Goal: Information Seeking & Learning: Find specific fact

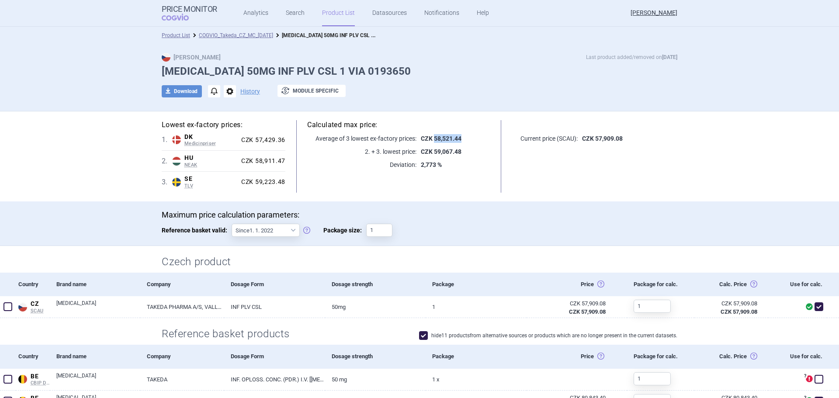
scroll to position [262, 0]
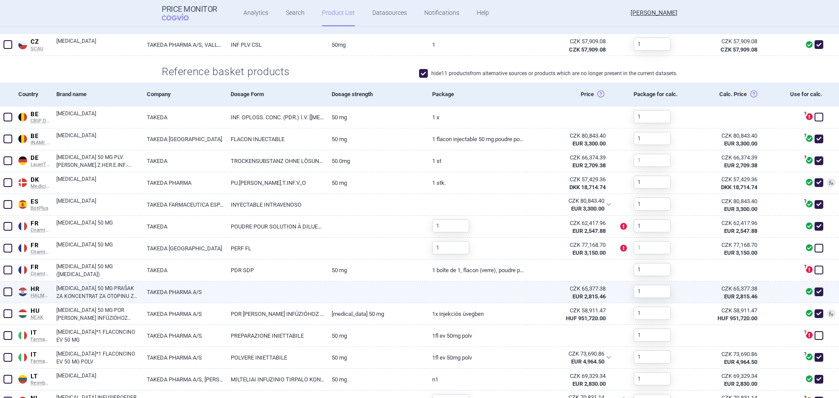
click at [98, 293] on link "ADCETRIS 50 MG PRAŠAK ZA KONCENTRAT ZA OTOPINU ZA INFUZIJU, 1 BOČICA S PRAŠKOM" at bounding box center [98, 292] width 84 height 16
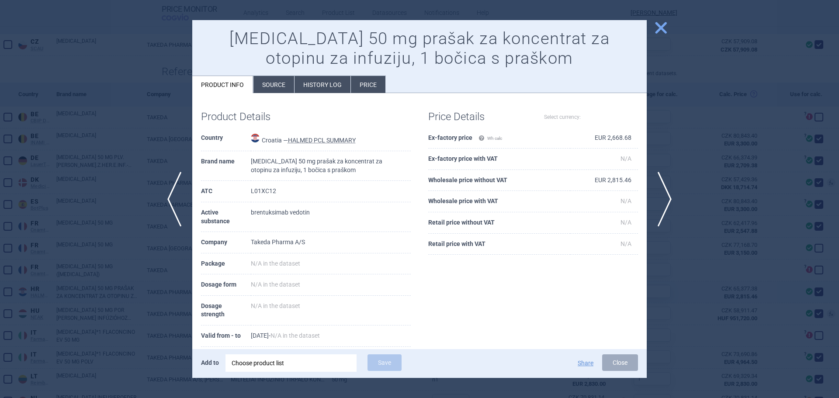
select select "EUR"
click at [72, 151] on div at bounding box center [419, 199] width 839 height 398
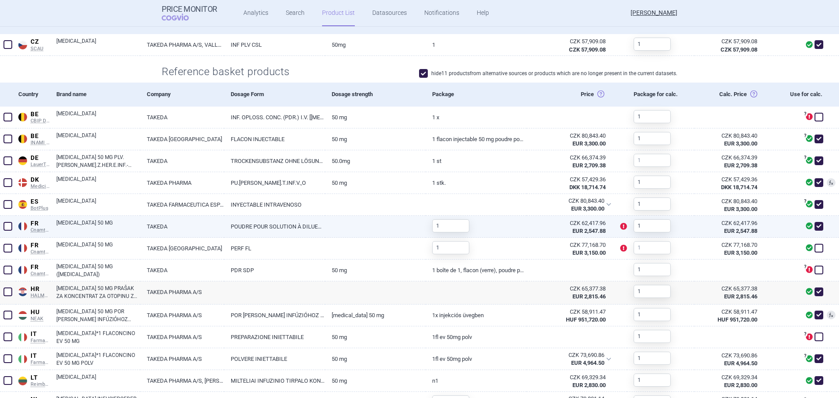
scroll to position [460, 0]
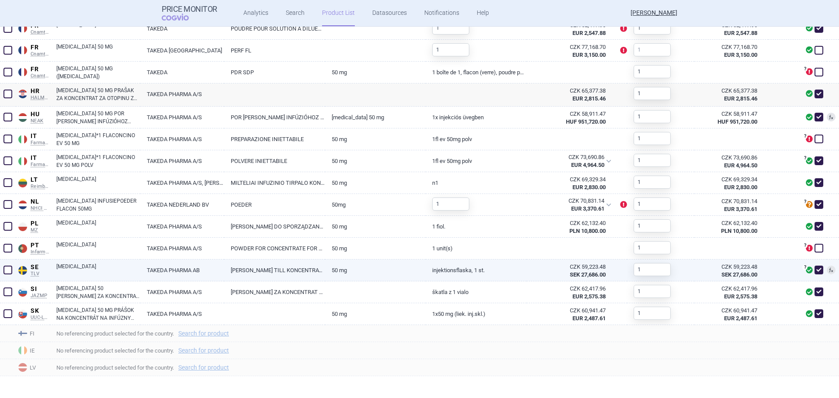
click at [70, 267] on link "ADCETRIS" at bounding box center [98, 270] width 84 height 16
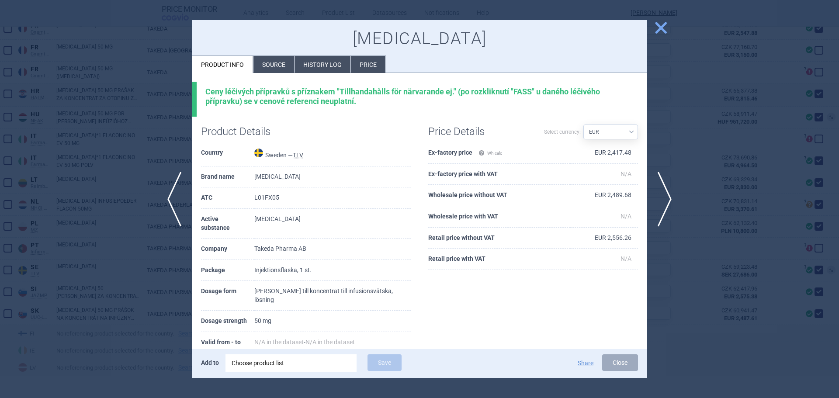
click at [592, 124] on select "Source AED AUD BGN BHD BOB BRL CAD CHF CNY COP CZK DKK DZD EUR GBP HUF ILS INR …" at bounding box center [610, 131] width 55 height 15
select select "SEK"
click at [583, 124] on select "Source AED AUD BGN BHD BOB BRL CAD CHF CNY COP CZK DKK DZD EUR GBP HUF ILS INR …" at bounding box center [610, 131] width 55 height 15
click at [107, 226] on div at bounding box center [419, 199] width 839 height 398
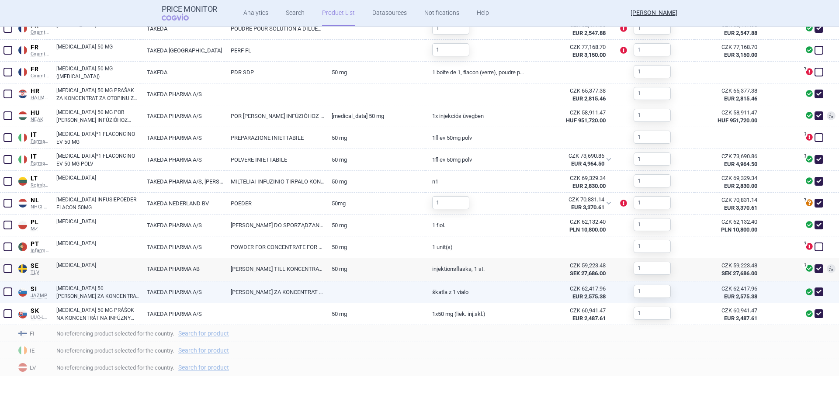
click at [114, 289] on link "ADCETRIS 50 MG PRAŠEK ZA KONCENTRAT ZA RAZTOPINO ZA INFUNDIRANJE" at bounding box center [98, 292] width 84 height 16
select select "EUR"
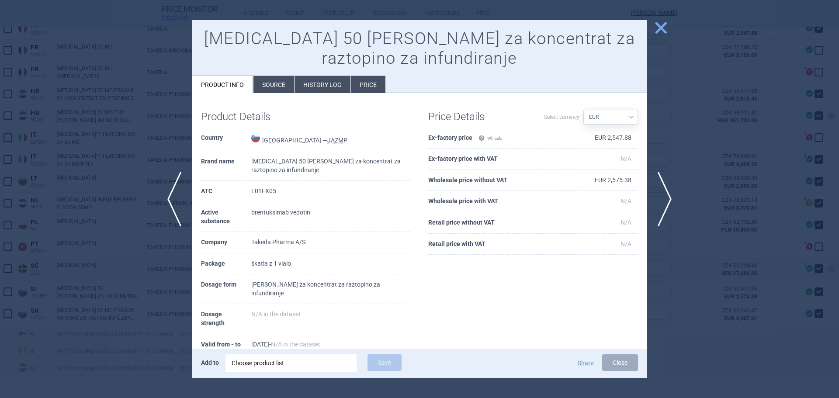
click at [97, 207] on div at bounding box center [419, 199] width 839 height 398
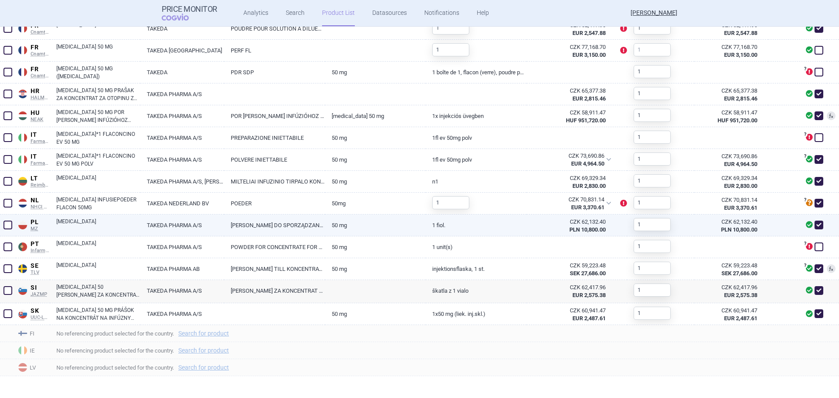
click at [67, 226] on link "ADCETRIS" at bounding box center [98, 226] width 84 height 16
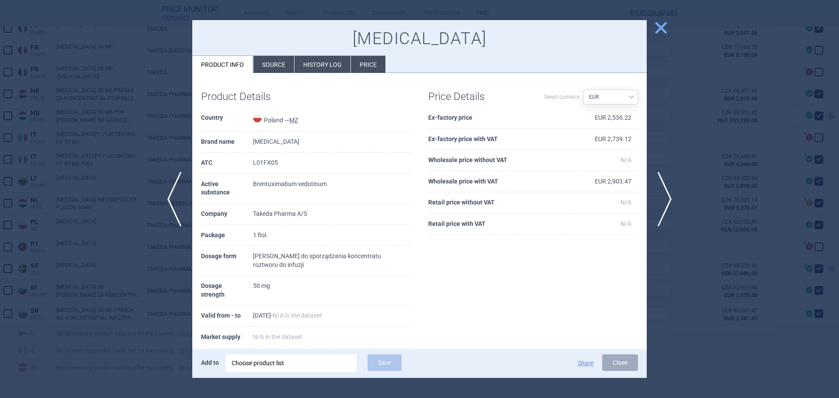
click at [616, 101] on select "Source AED AUD BGN BHD BOB BRL CAD CHF CNY COP CZK DKK DZD EUR GBP HUF ILS INR …" at bounding box center [610, 97] width 55 height 15
select select "PLN"
click at [583, 90] on select "Source AED AUD BGN BHD BOB BRL CAD CHF CNY COP CZK DKK DZD EUR GBP HUF ILS INR …" at bounding box center [610, 97] width 55 height 15
click at [495, 279] on div "Product Details Country Poland — MZ Brand name Adcetris ATC L01FX05 Active subs…" at bounding box center [419, 241] width 454 height 318
click at [326, 68] on li "History log" at bounding box center [322, 64] width 56 height 17
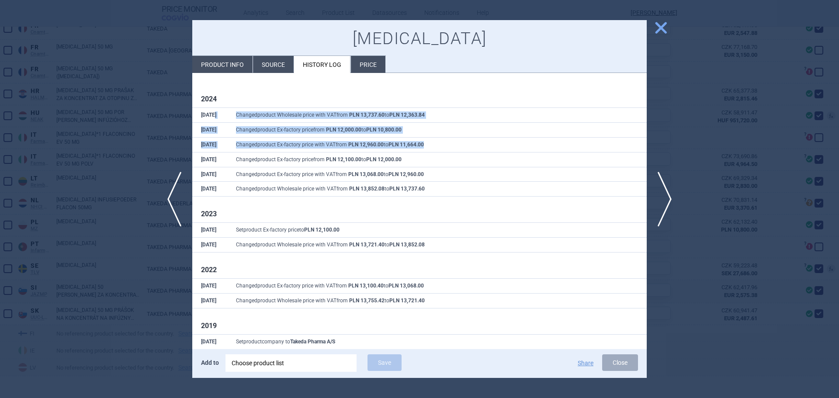
drag, startPoint x: 436, startPoint y: 143, endPoint x: 218, endPoint y: 122, distance: 218.9
click at [218, 122] on tbody "1 Oct Changed product Wholesale price with VAT from PLN 13,737.60 to PLN 12,363…" at bounding box center [419, 152] width 454 height 89
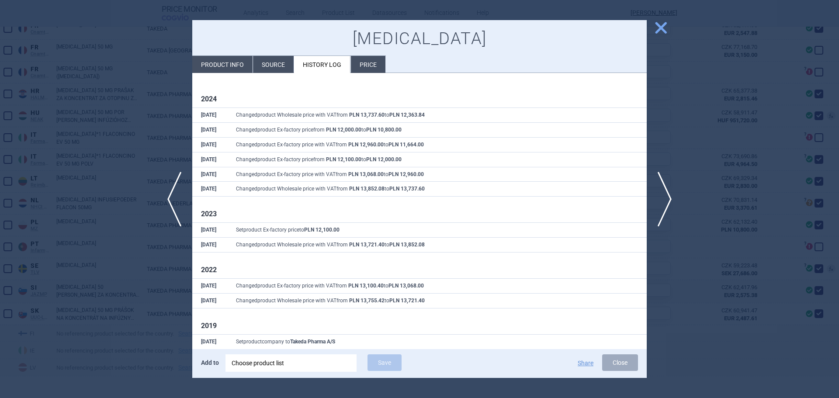
click at [211, 62] on li "Product info" at bounding box center [222, 64] width 60 height 17
select select "PLN"
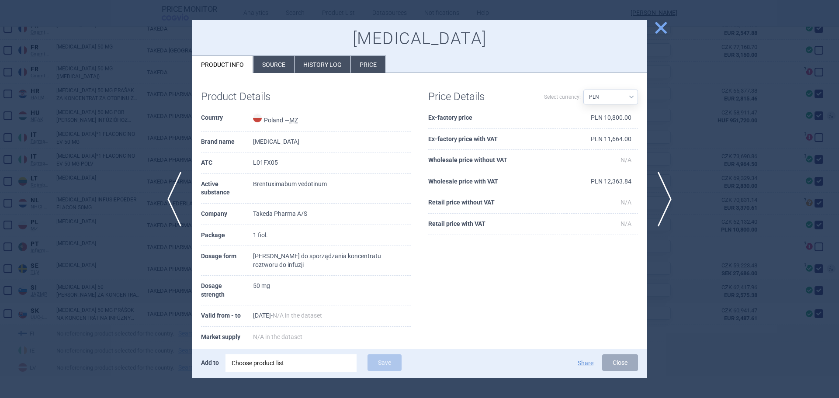
click at [352, 62] on li "Price" at bounding box center [368, 64] width 35 height 17
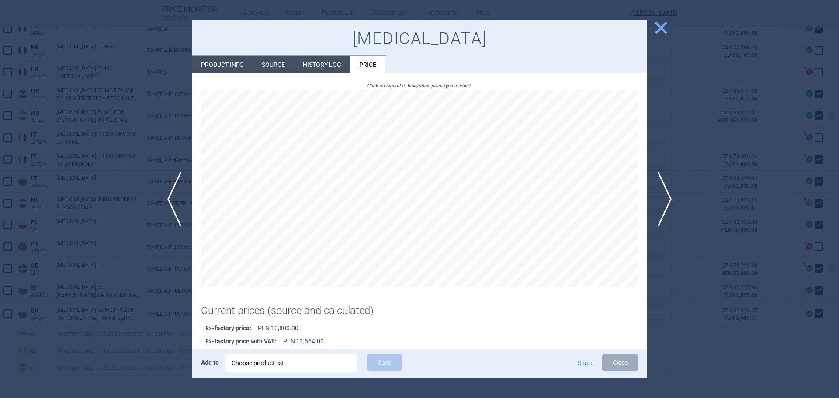
click at [323, 61] on li "History log" at bounding box center [322, 64] width 56 height 17
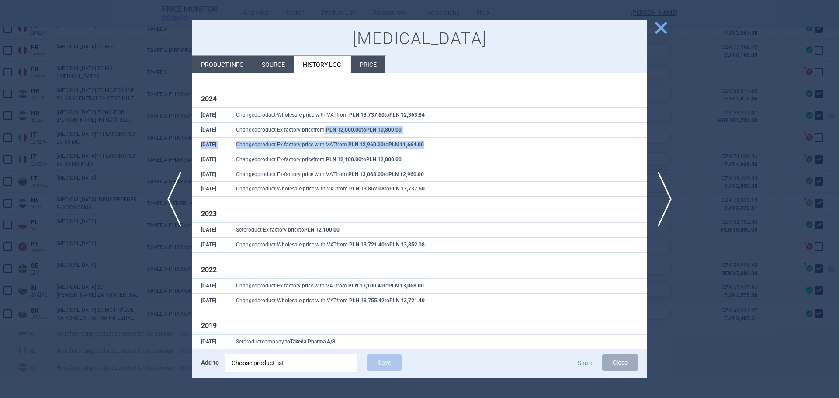
drag, startPoint x: 430, startPoint y: 143, endPoint x: 324, endPoint y: 135, distance: 106.4
click at [324, 135] on tbody "1 Oct Changed product Wholesale price with VAT from PLN 13,737.60 to PLN 12,363…" at bounding box center [419, 152] width 454 height 89
click at [432, 128] on td "Changed product Ex-factory price from PLN 12,000.00 to PLN 10,800.00" at bounding box center [436, 130] width 419 height 15
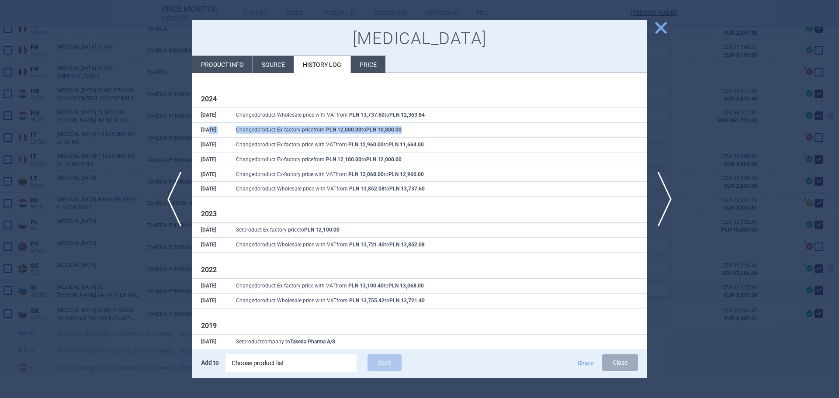
drag, startPoint x: 417, startPoint y: 131, endPoint x: 208, endPoint y: 124, distance: 208.9
click at [208, 124] on tr "1 Oct Changed product Ex-factory price from PLN 12,000.00 to PLN 10,800.00" at bounding box center [419, 130] width 454 height 15
click at [100, 191] on div at bounding box center [419, 199] width 839 height 398
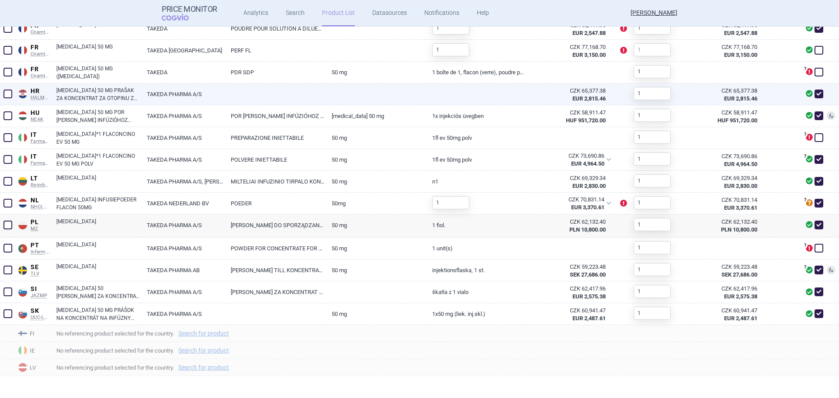
scroll to position [329, 0]
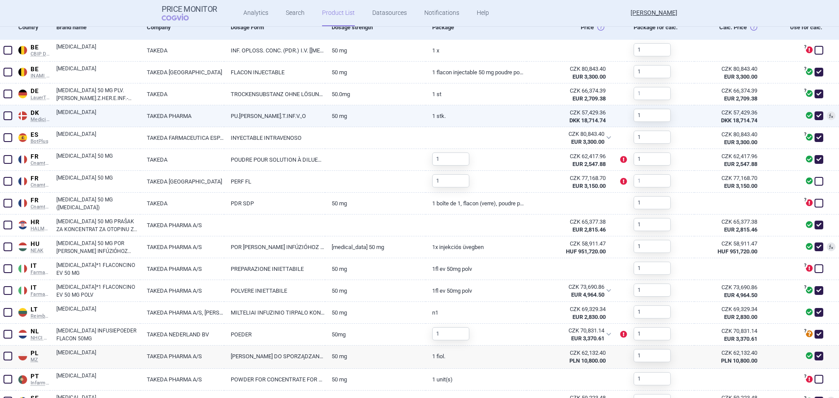
click at [59, 118] on link "ADCETRIS" at bounding box center [98, 116] width 84 height 16
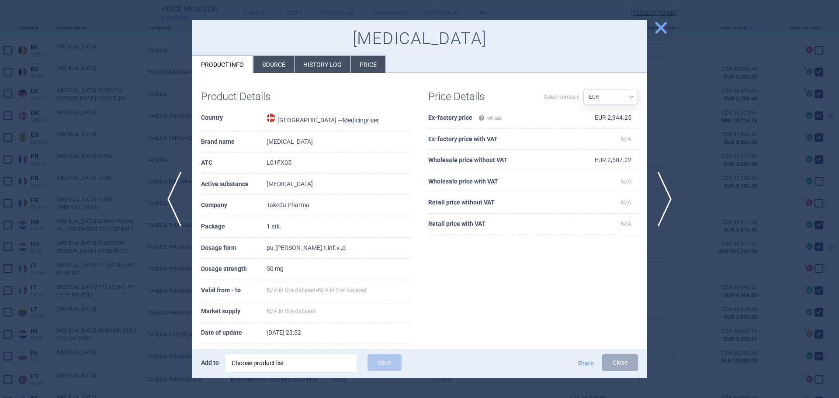
click at [621, 98] on select "Source AED AUD BGN BHD BOB BRL CAD CHF CNY COP CZK DKK DZD EUR GBP HUF ILS INR …" at bounding box center [610, 97] width 55 height 15
select select "DKK"
click at [583, 90] on select "Source AED AUD BGN BHD BOB BRL CAD CHF CNY COP CZK DKK DZD EUR GBP HUF ILS INR …" at bounding box center [610, 97] width 55 height 15
click at [111, 184] on div at bounding box center [419, 199] width 839 height 398
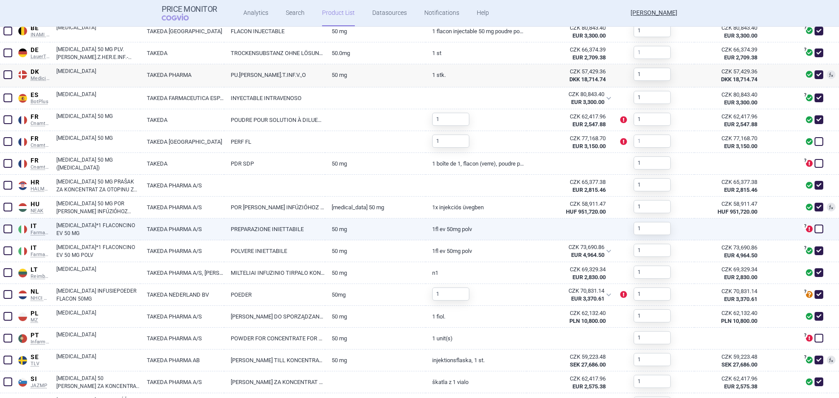
scroll to position [373, 0]
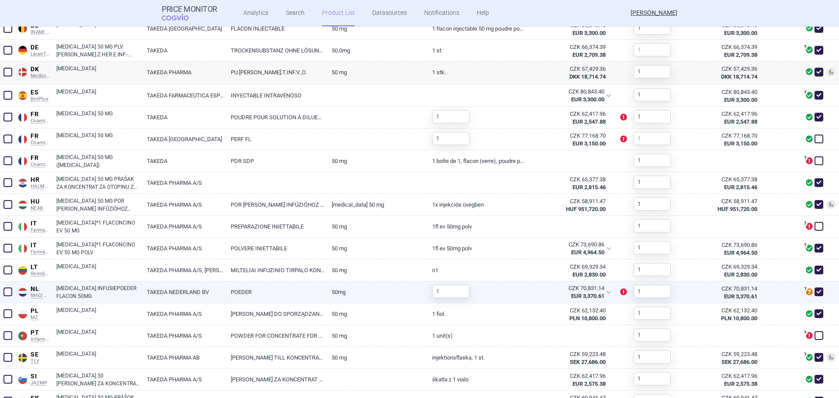
click at [84, 289] on link "ADCETRIS INFUSIEPOEDER FLACON 50MG" at bounding box center [98, 292] width 84 height 16
select select "EUR"
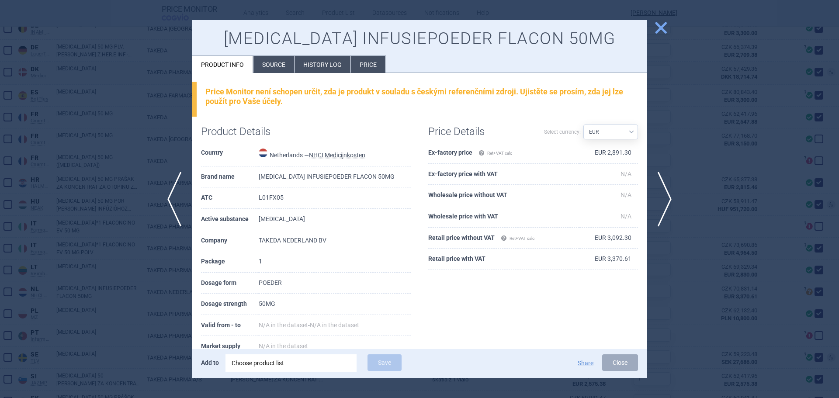
click at [308, 62] on li "History log" at bounding box center [322, 64] width 56 height 17
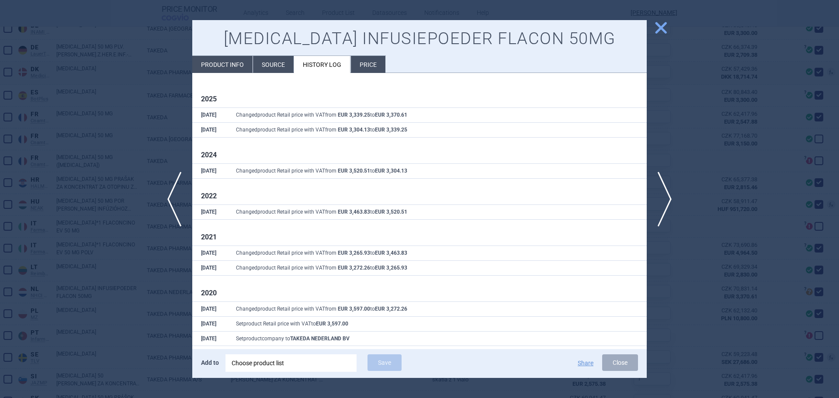
click at [223, 59] on li "Product info" at bounding box center [222, 64] width 60 height 17
select select "EUR"
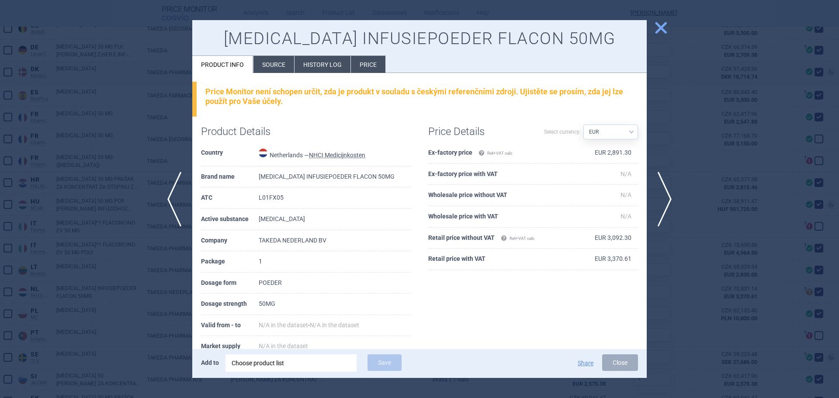
click at [324, 59] on li "History log" at bounding box center [322, 64] width 56 height 17
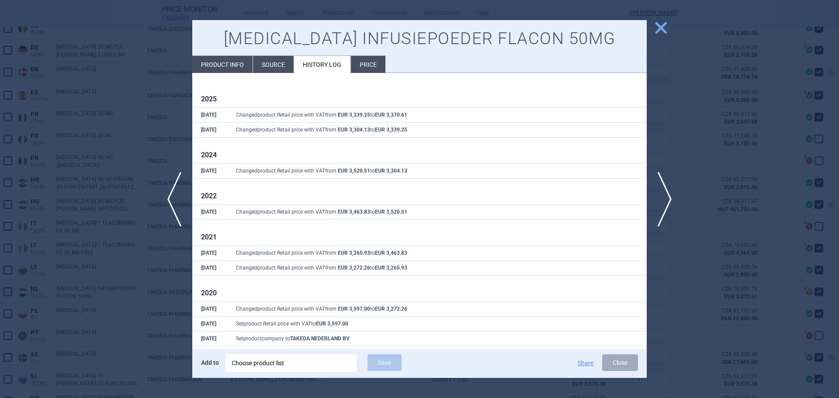
click at [16, 198] on div at bounding box center [419, 199] width 839 height 398
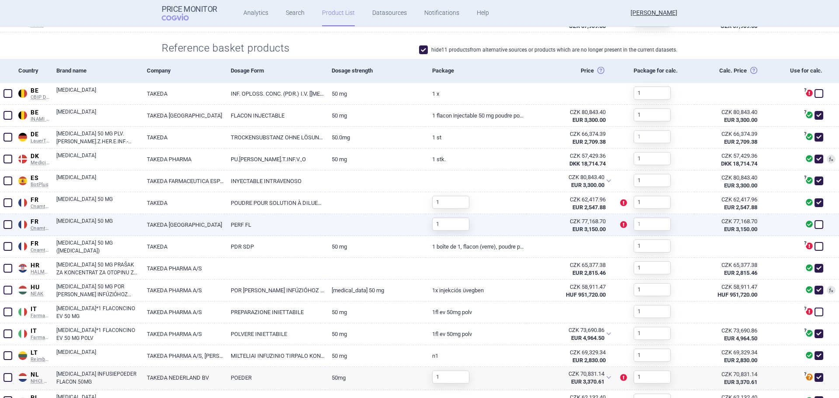
scroll to position [242, 0]
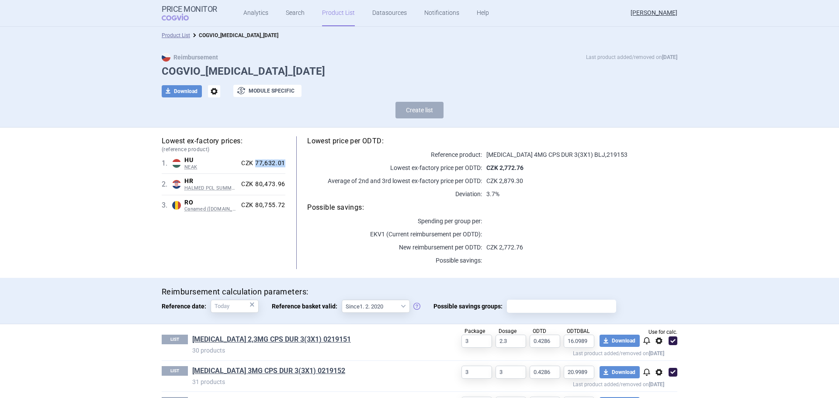
scroll to position [34, 0]
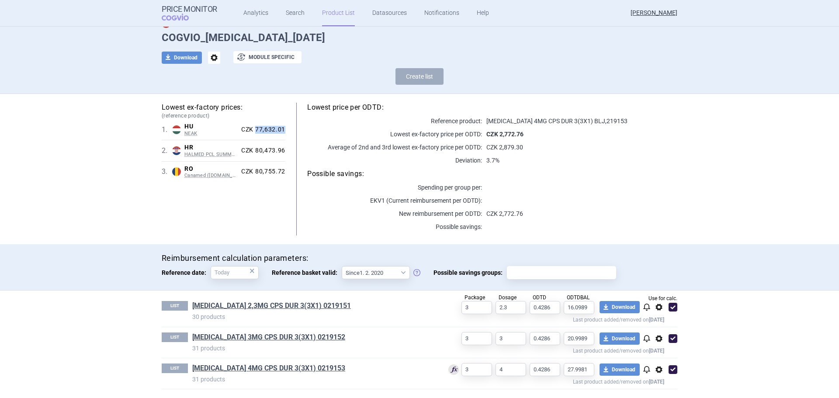
click at [336, 13] on link "Product List" at bounding box center [338, 13] width 33 height 26
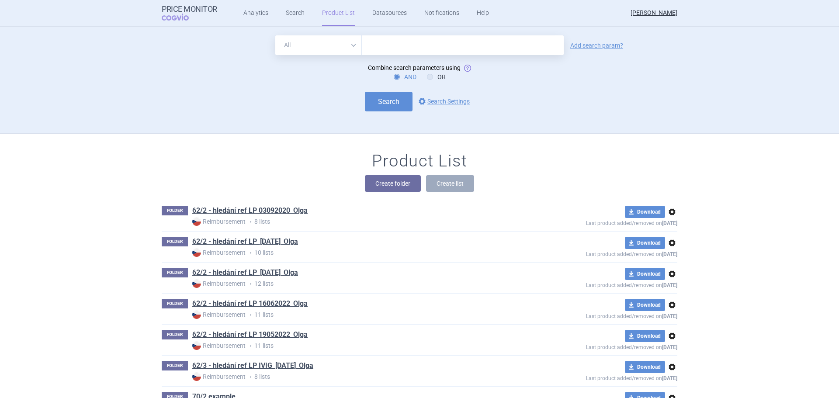
scroll to position [107, 0]
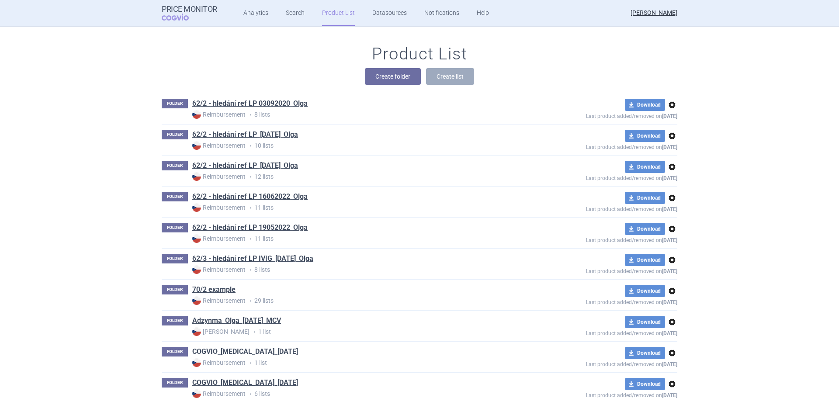
click at [238, 354] on link "COGVIO_[MEDICAL_DATA]_[DATE]" at bounding box center [245, 352] width 106 height 10
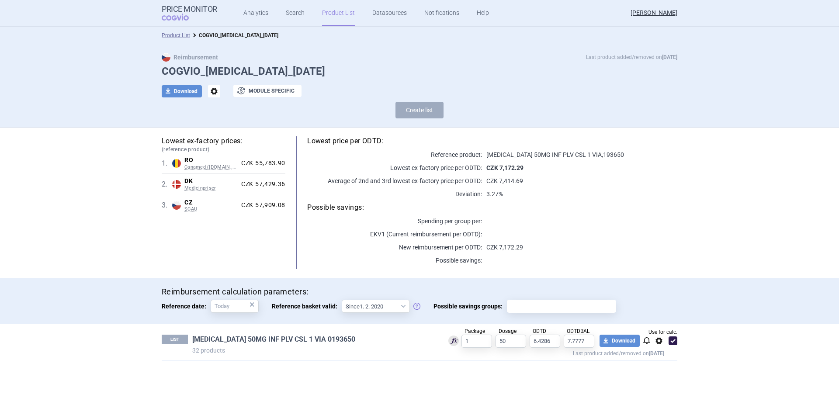
click at [237, 338] on link "ADCETRIS 50MG INF PLV CSL 1 VIA 0193650" at bounding box center [273, 340] width 163 height 10
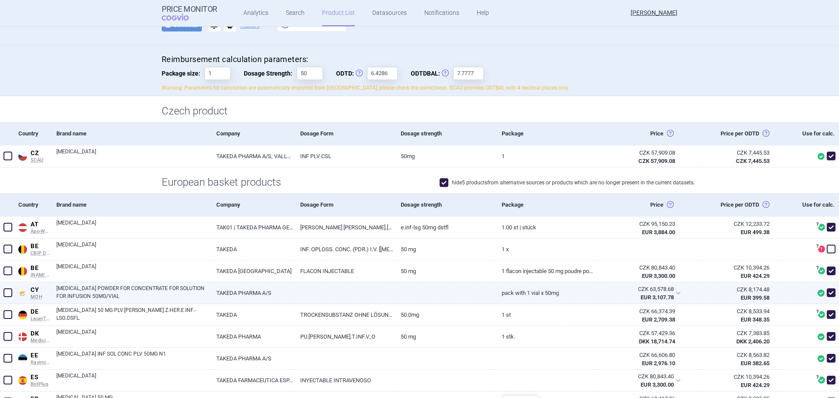
scroll to position [131, 0]
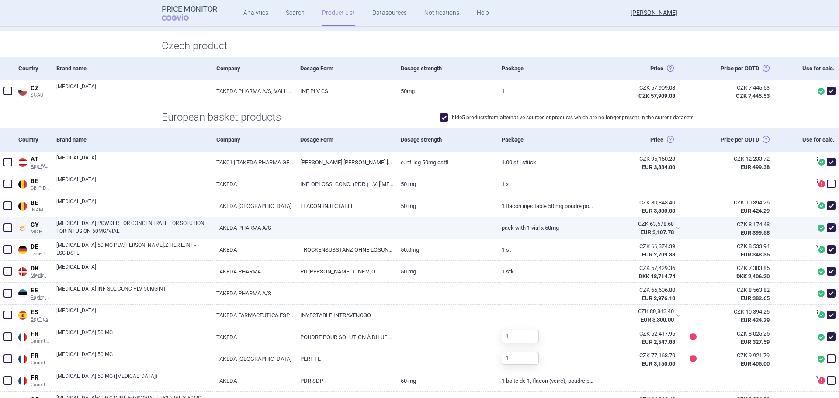
click at [103, 226] on link "ADCETRIS POWDER FOR CONCENTRATE FOR SOLUTION FOR INFUSION 50MG/VIAL" at bounding box center [132, 227] width 153 height 16
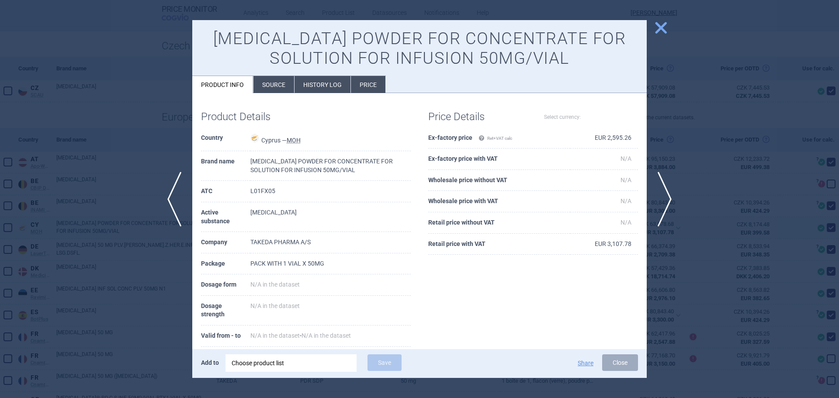
select select "EUR"
click at [39, 258] on div at bounding box center [419, 199] width 839 height 398
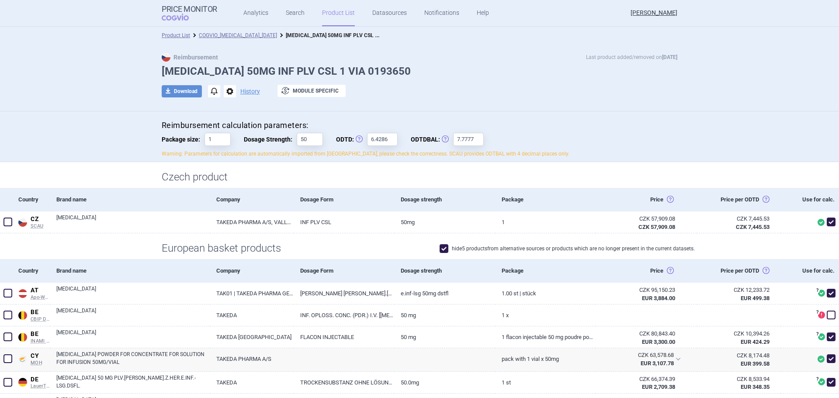
click at [277, 10] on ul "Analytics Search Product List Datasources Notifications Help" at bounding box center [355, 13] width 276 height 26
click at [286, 10] on link "Search" at bounding box center [295, 13] width 19 height 26
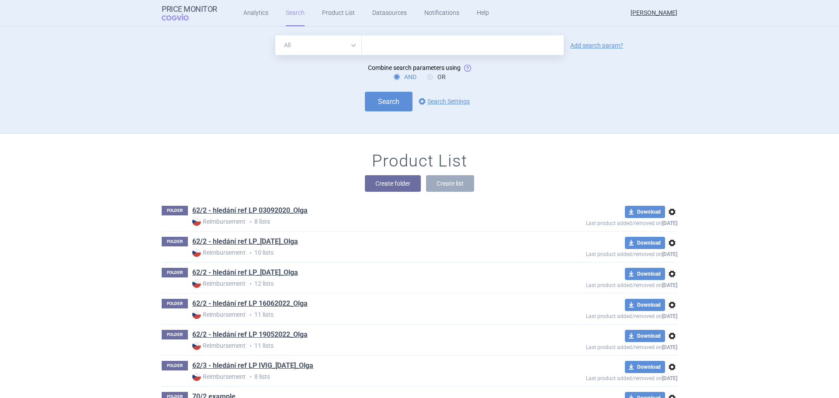
click at [448, 45] on input "text" at bounding box center [463, 45] width 202 height 20
type input "adcetris"
click at [570, 48] on link "Add search param?" at bounding box center [596, 45] width 53 height 6
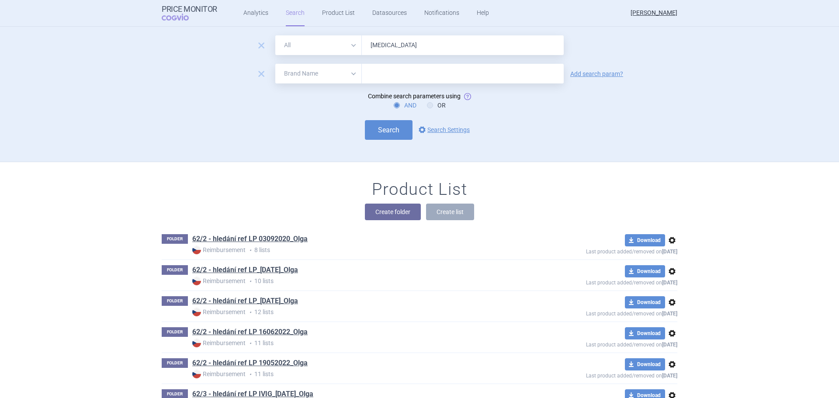
click at [341, 74] on select "All Brand Name ATC Company Active Substance Country Newer than" at bounding box center [318, 74] width 86 height 20
select select "country"
click at [275, 64] on select "All Brand Name ATC Company Active Substance Country Newer than" at bounding box center [318, 74] width 86 height 20
click at [376, 69] on input "text" at bounding box center [462, 73] width 193 height 11
type input "[GEOGRAPHIC_DATA]"
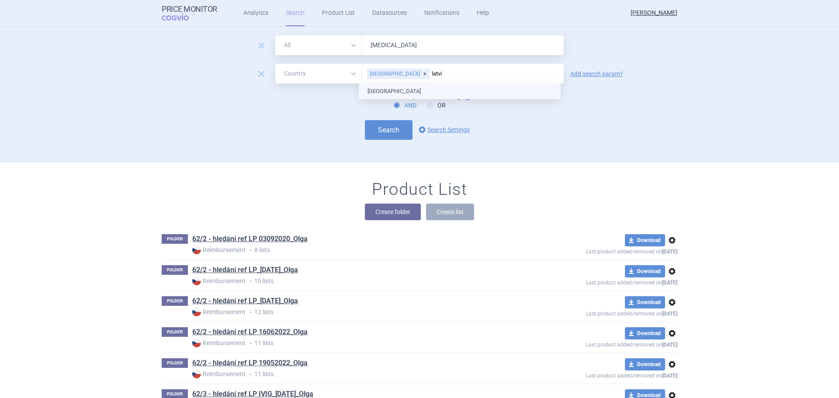
type input "latvia"
click at [380, 90] on ul "[GEOGRAPHIC_DATA]" at bounding box center [460, 91] width 202 height 16
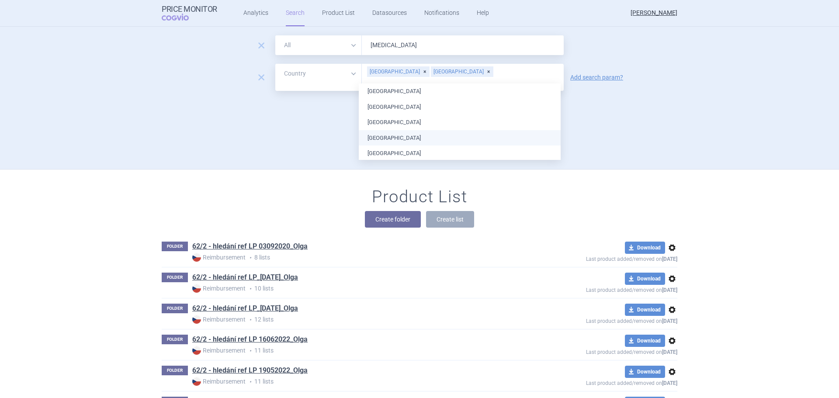
click at [280, 135] on div "Search options Search Settings" at bounding box center [419, 138] width 515 height 20
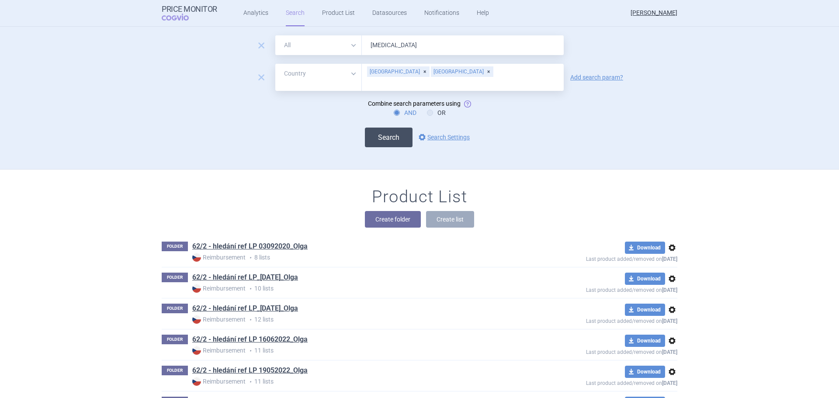
click at [382, 137] on button "Search" at bounding box center [389, 138] width 48 height 20
select select "country"
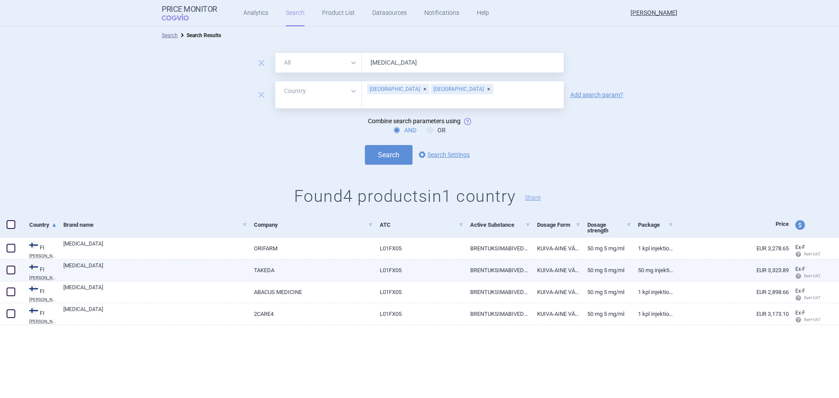
click at [307, 274] on link "TAKEDA" at bounding box center [310, 269] width 126 height 21
select select "EUR"
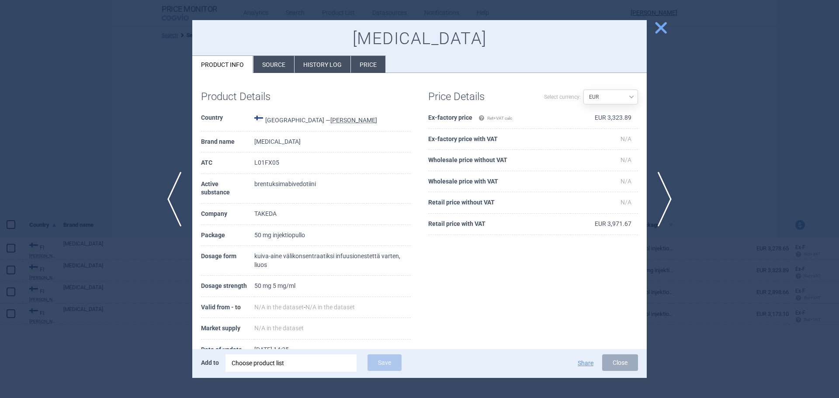
click at [62, 169] on div at bounding box center [419, 199] width 839 height 398
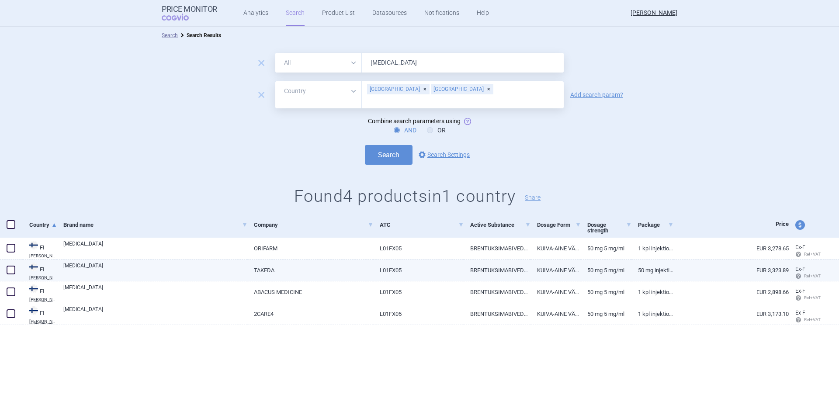
click at [92, 266] on link "ADCETRIS" at bounding box center [155, 270] width 184 height 16
select select "EUR"
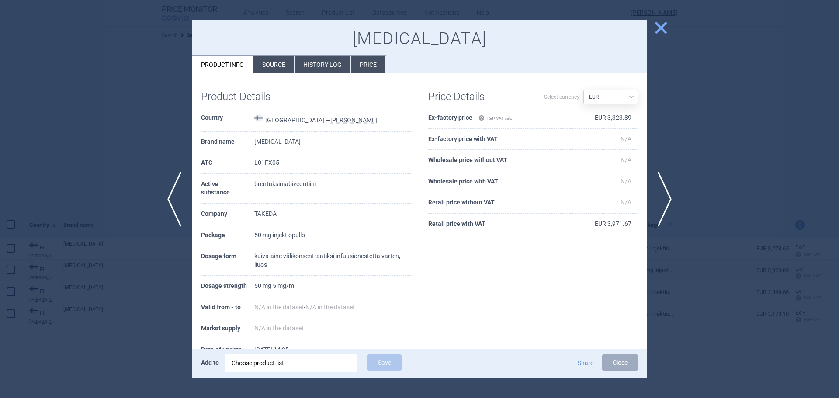
click at [56, 142] on div at bounding box center [419, 199] width 839 height 398
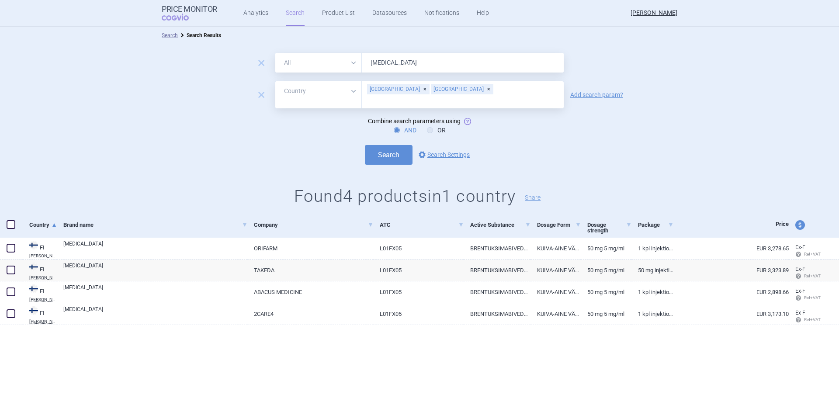
click at [391, 90] on div "[GEOGRAPHIC_DATA]" at bounding box center [398, 89] width 62 height 10
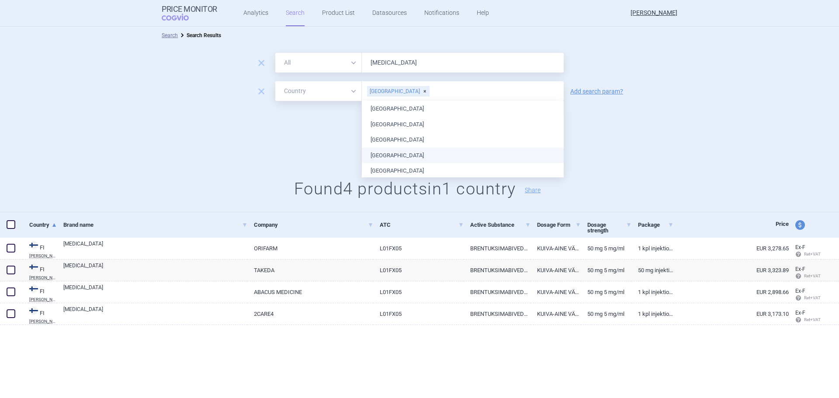
click at [282, 152] on div "Search options Search Settings" at bounding box center [419, 148] width 839 height 20
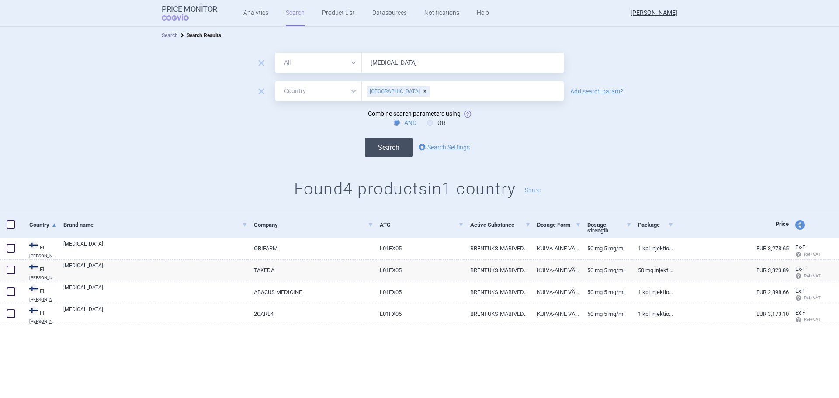
click at [394, 142] on button "Search" at bounding box center [389, 148] width 48 height 20
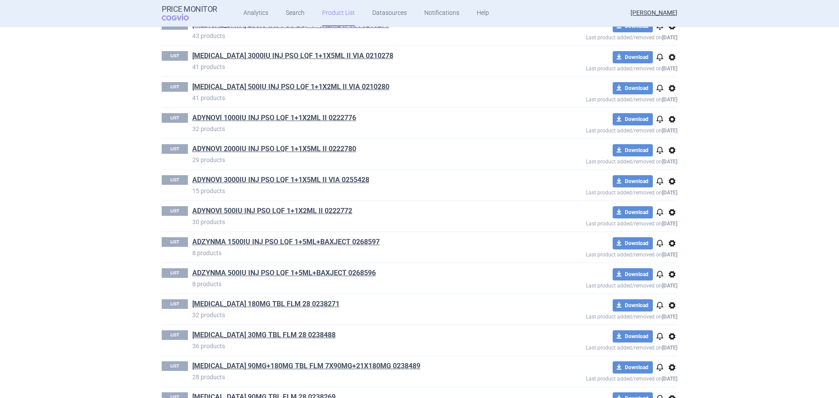
scroll to position [349, 0]
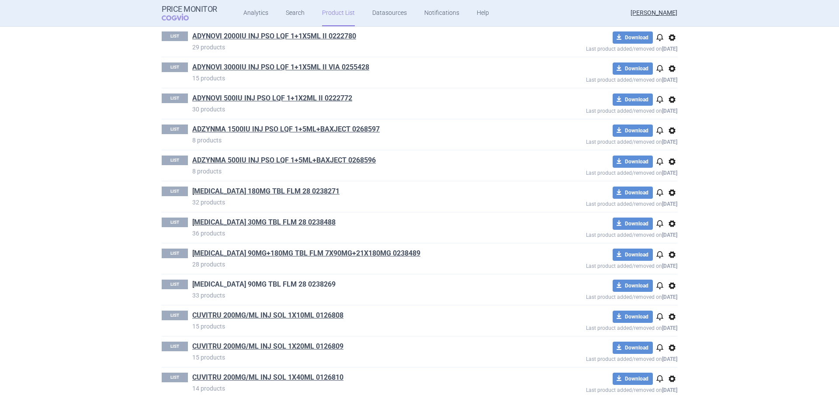
drag, startPoint x: 223, startPoint y: 273, endPoint x: 215, endPoint y: 284, distance: 13.8
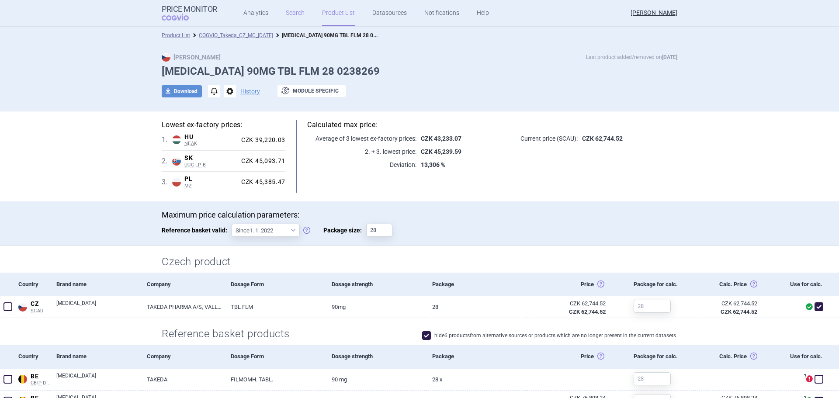
click at [293, 15] on link "Search" at bounding box center [295, 13] width 19 height 26
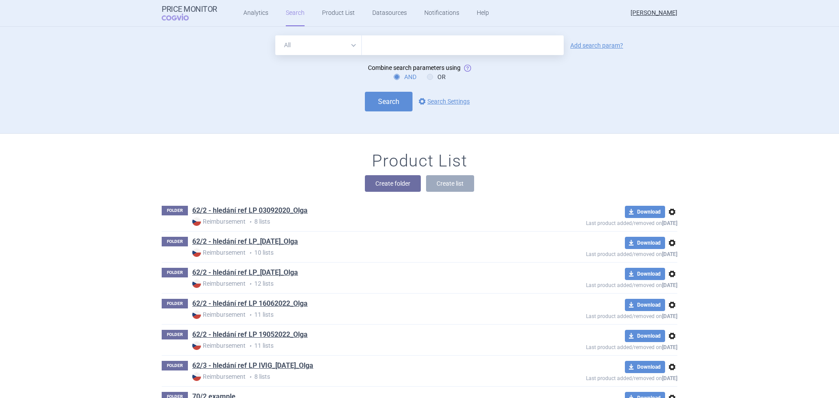
click at [405, 49] on input "text" at bounding box center [463, 45] width 202 height 20
click at [350, 42] on select "All Brand Name ATC Company Active Substance Country Newer than" at bounding box center [318, 45] width 86 height 20
select select "country"
click at [275, 35] on select "All Brand Name ATC Company Active Substance Country Newer than" at bounding box center [318, 45] width 86 height 20
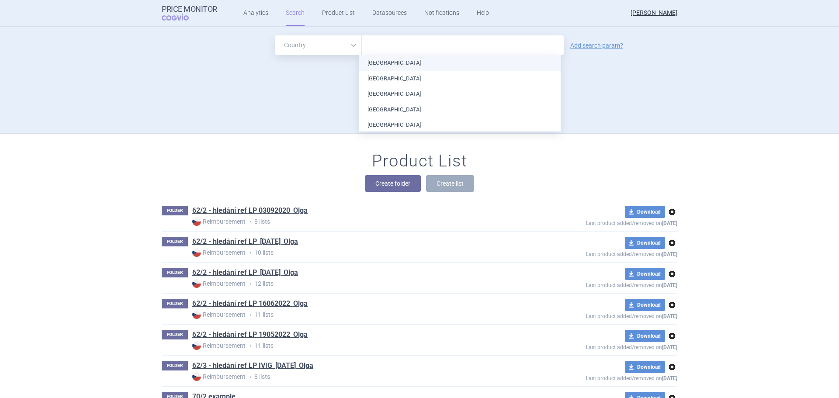
click at [374, 50] on input "text" at bounding box center [462, 45] width 193 height 11
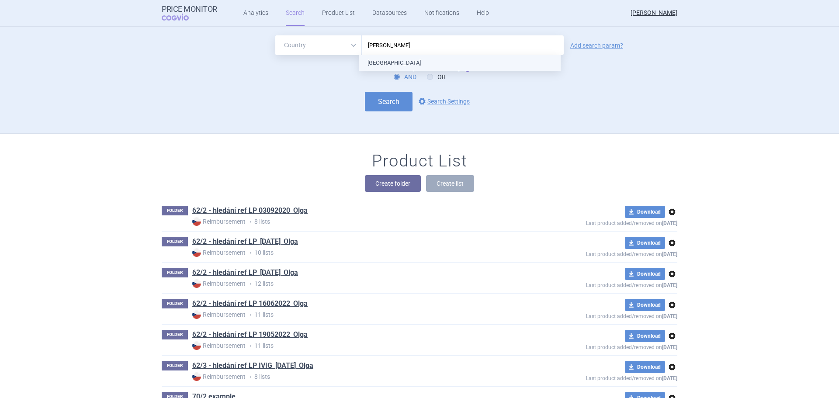
type input "[GEOGRAPHIC_DATA]"
click at [373, 61] on ul "[GEOGRAPHIC_DATA]" at bounding box center [460, 63] width 202 height 16
click at [588, 47] on link "Add search param?" at bounding box center [596, 45] width 53 height 6
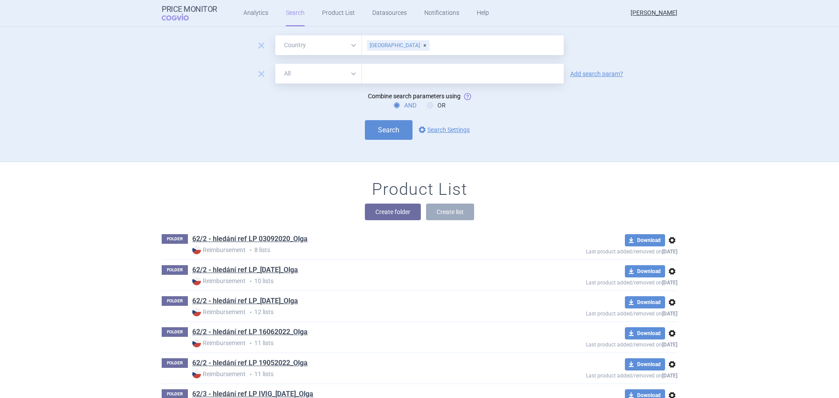
click at [330, 73] on select "All Brand Name ATC Company Active Substance Country Newer than" at bounding box center [318, 74] width 86 height 20
select select "mah"
click at [275, 64] on select "All Brand Name ATC Company Active Substance Country Newer than" at bounding box center [318, 74] width 86 height 20
drag, startPoint x: 371, startPoint y: 73, endPoint x: 360, endPoint y: 79, distance: 12.6
click at [371, 73] on input "text" at bounding box center [463, 74] width 202 height 20
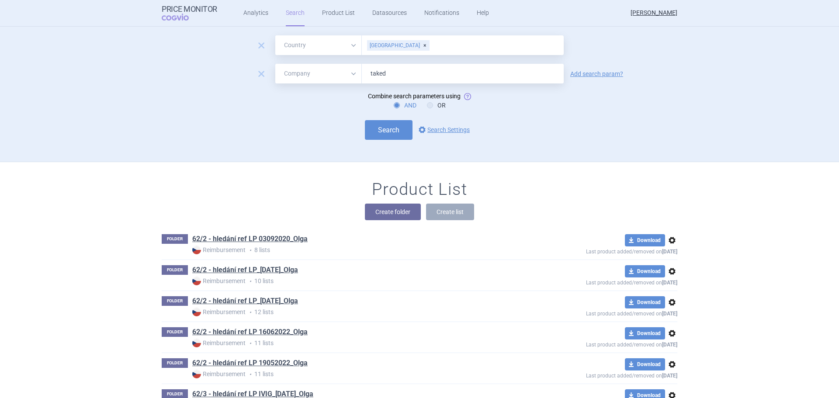
type input "takeda"
click button "Search" at bounding box center [389, 130] width 48 height 20
select select "country"
select select "mah"
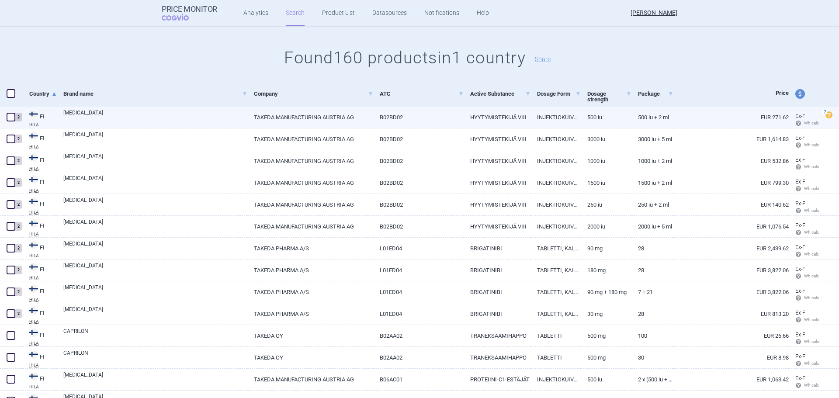
scroll to position [393, 0]
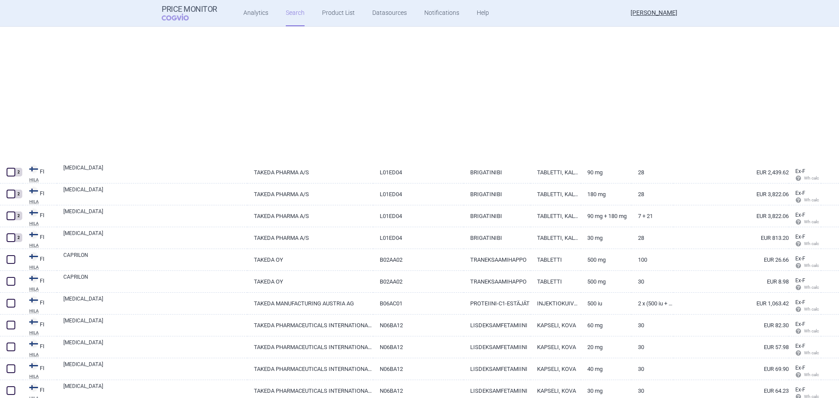
select select "country"
select select "mah"
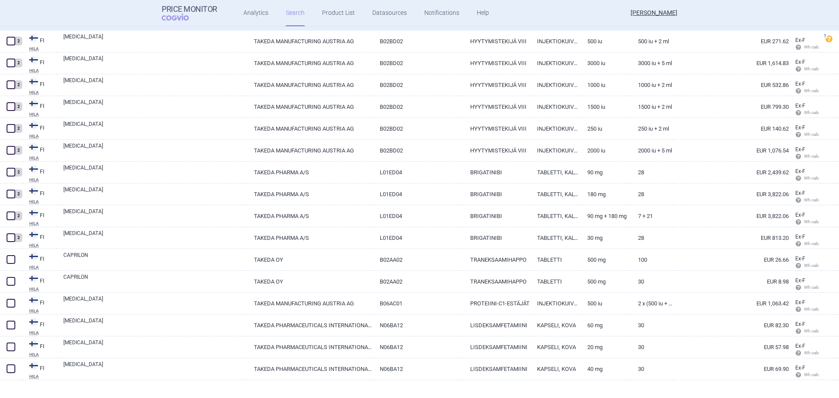
scroll to position [131, 0]
